Goal: Transaction & Acquisition: Download file/media

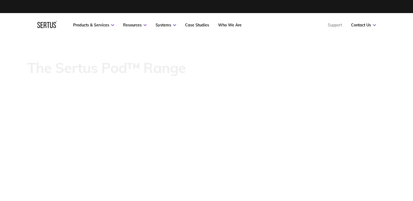
click at [174, 10] on div at bounding box center [206, 6] width 338 height 13
click at [314, 4] on div at bounding box center [206, 6] width 338 height 13
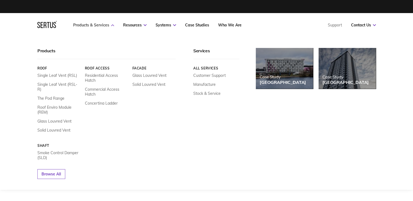
click at [92, 25] on link "Products & Services" at bounding box center [93, 25] width 41 height 5
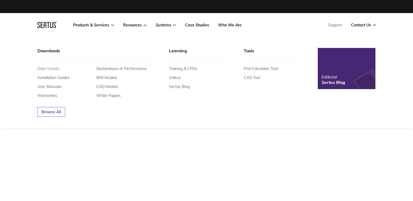
click at [47, 69] on link "Data Sheets" at bounding box center [48, 68] width 22 height 5
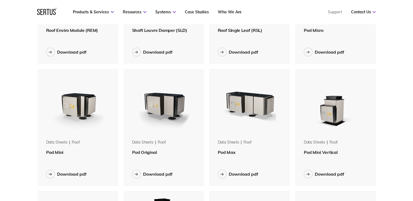
scroll to position [120, 0]
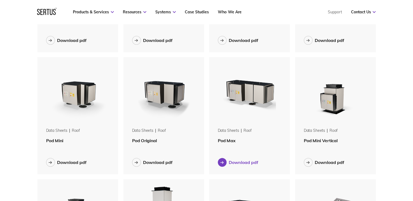
click at [243, 163] on div "Download pdf" at bounding box center [242, 162] width 29 height 5
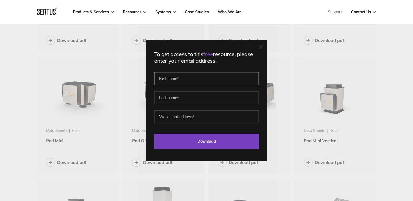
click at [189, 79] on input "text" at bounding box center [206, 78] width 104 height 13
click at [178, 100] on input "text" at bounding box center [206, 97] width 104 height 13
click at [167, 79] on input "[PERSON_NAME]" at bounding box center [206, 78] width 104 height 13
type input "j"
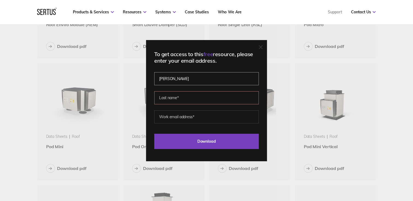
scroll to position [110, 0]
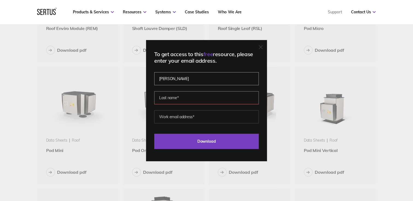
drag, startPoint x: 167, startPoint y: 79, endPoint x: 166, endPoint y: 73, distance: 6.1
click at [166, 73] on input "[PERSON_NAME]" at bounding box center [206, 78] width 104 height 13
type input "[PERSON_NAME]"
click at [181, 96] on input "text" at bounding box center [206, 97] width 104 height 13
type input "[PERSON_NAME]"
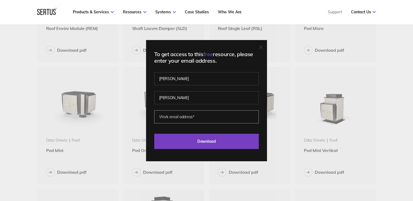
click at [195, 117] on input "email" at bounding box center [206, 116] width 104 height 13
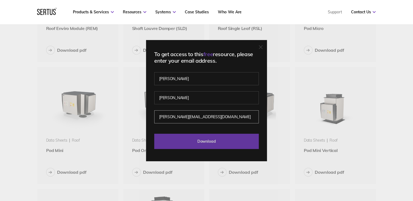
type input "[PERSON_NAME][EMAIL_ADDRESS][DOMAIN_NAME]"
click at [196, 140] on input "Download" at bounding box center [206, 141] width 104 height 15
